Goal: Task Accomplishment & Management: Manage account settings

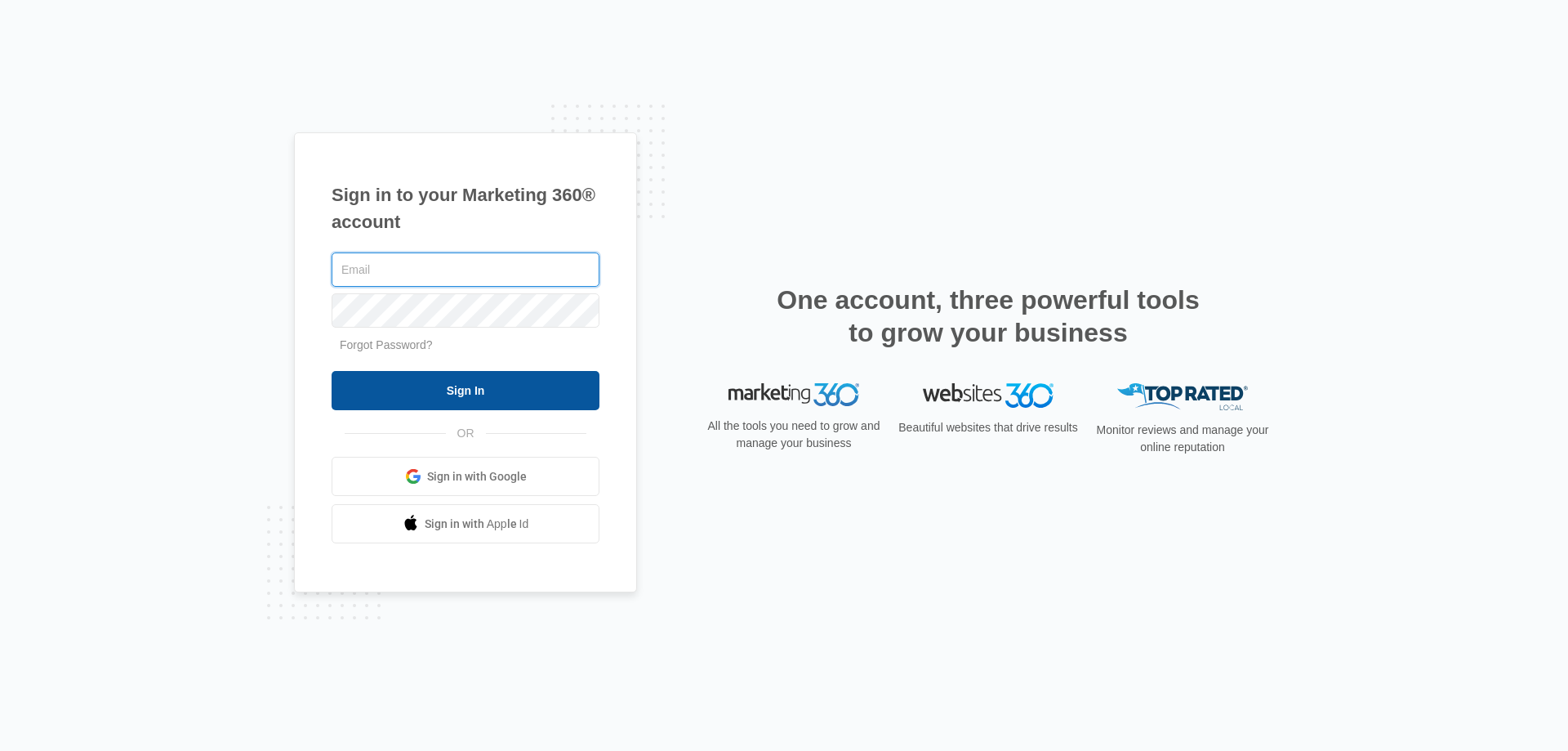
type input "[EMAIL_ADDRESS][DOMAIN_NAME]"
click at [415, 387] on input "Sign In" at bounding box center [465, 390] width 267 height 39
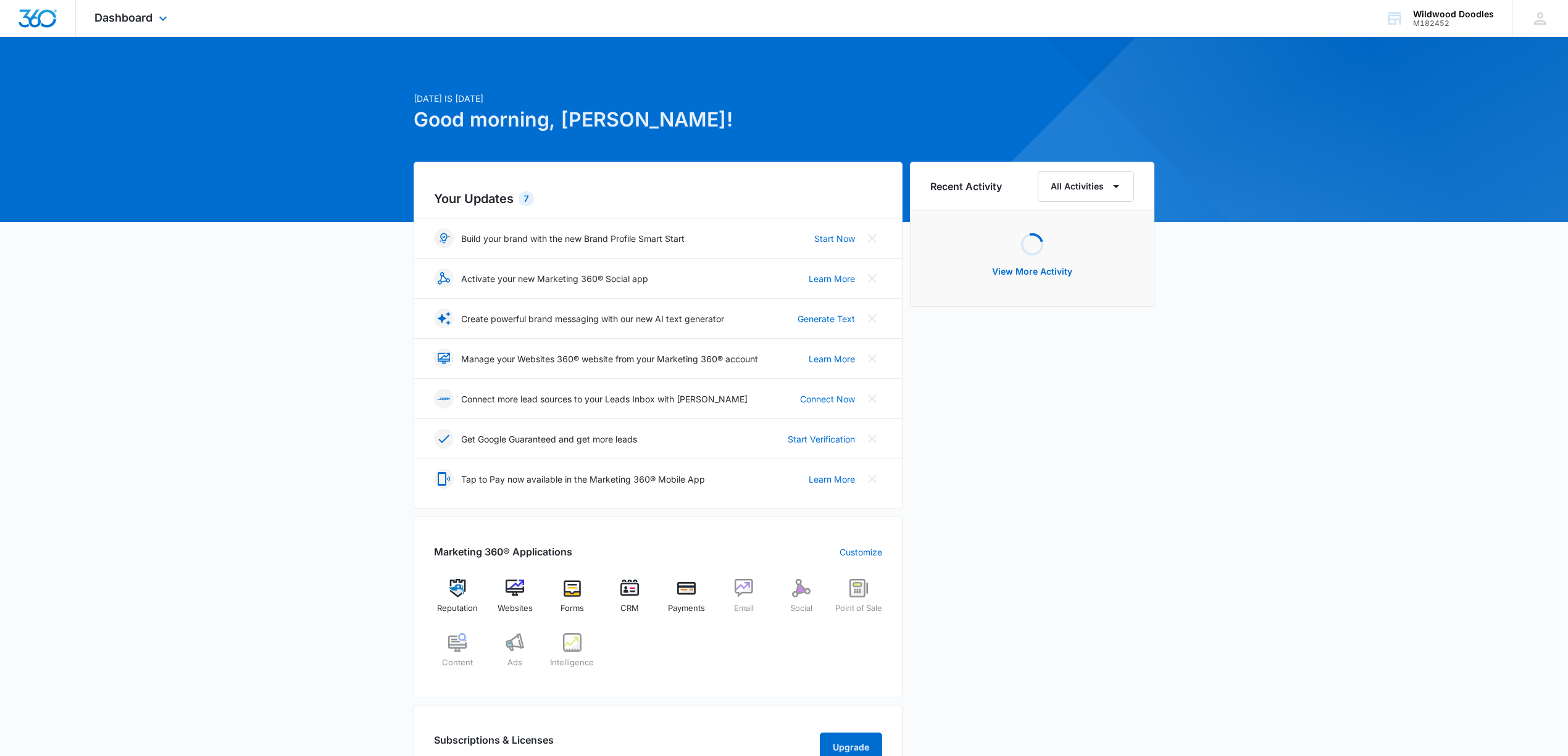
click at [109, 26] on div "Dashboard Apps Reputation Websites Forms CRM Email Social Payments POS Content …" at bounding box center [133, 18] width 113 height 36
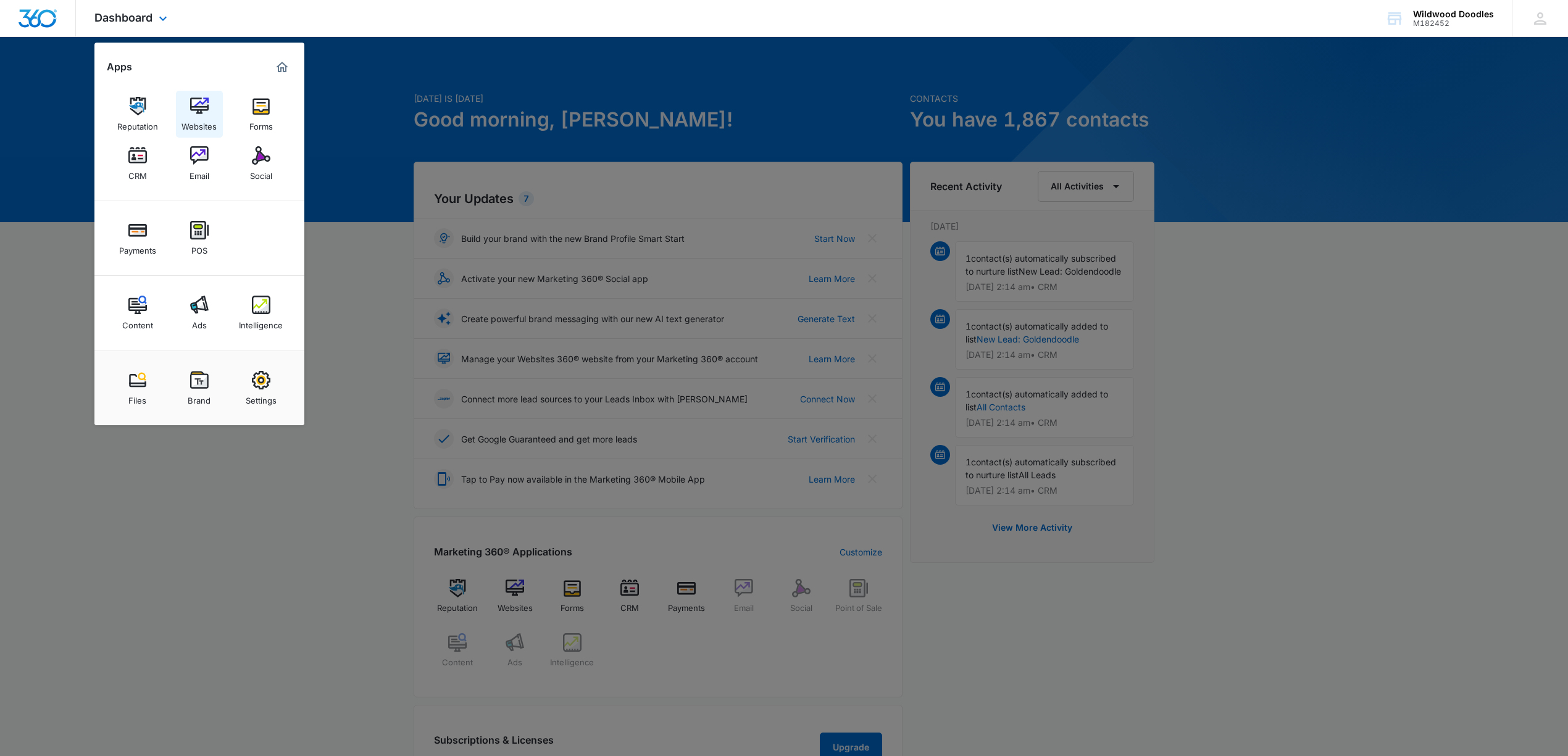
click at [193, 103] on img at bounding box center [200, 106] width 19 height 19
